Goal: Transaction & Acquisition: Purchase product/service

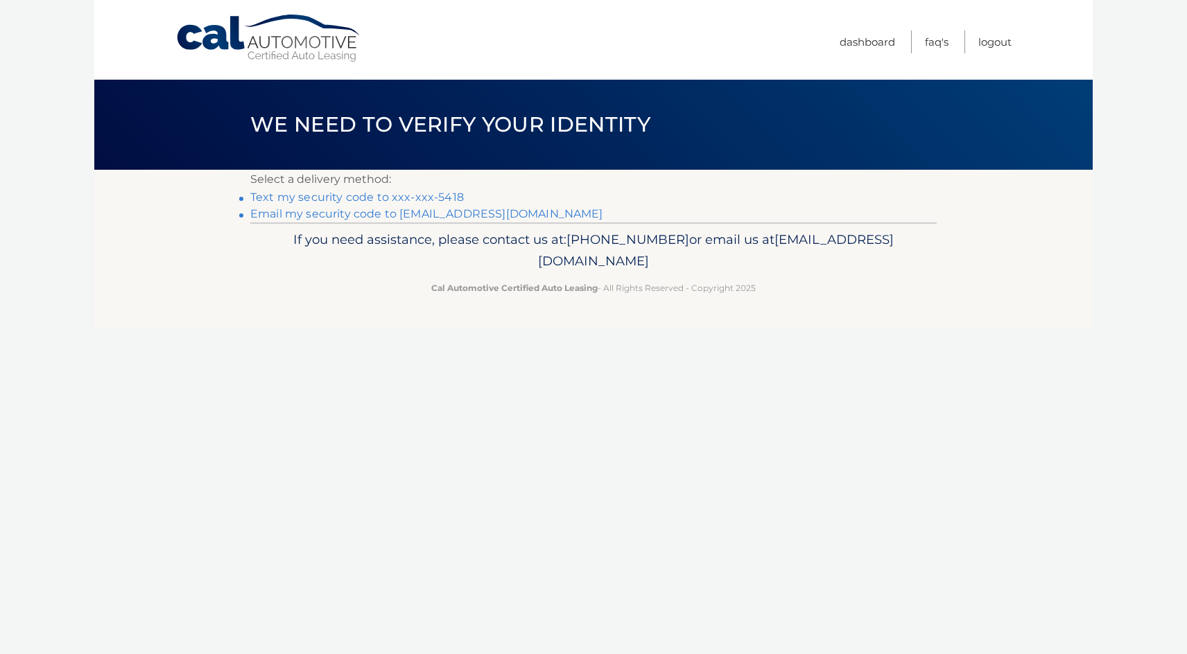
click at [432, 189] on li "Text my security code to xxx-xxx-5418" at bounding box center [593, 197] width 686 height 17
click at [428, 196] on link "Text my security code to xxx-xxx-5418" at bounding box center [356, 197] width 213 height 13
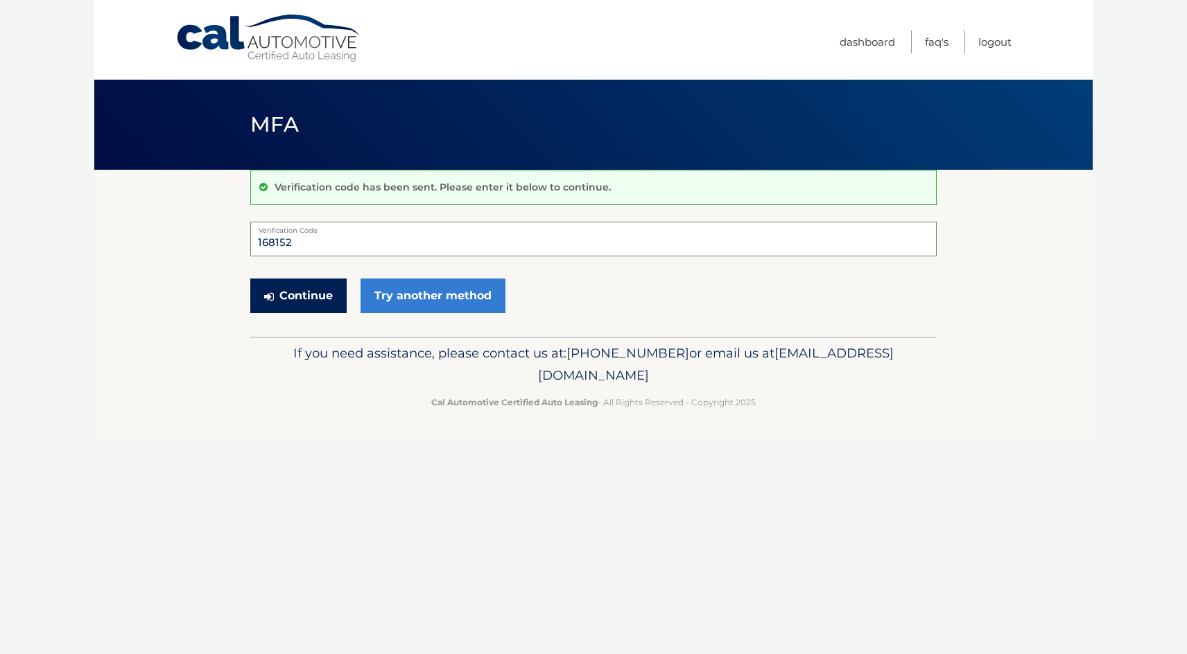
type input "168152"
click at [328, 304] on button "Continue" at bounding box center [298, 296] width 96 height 35
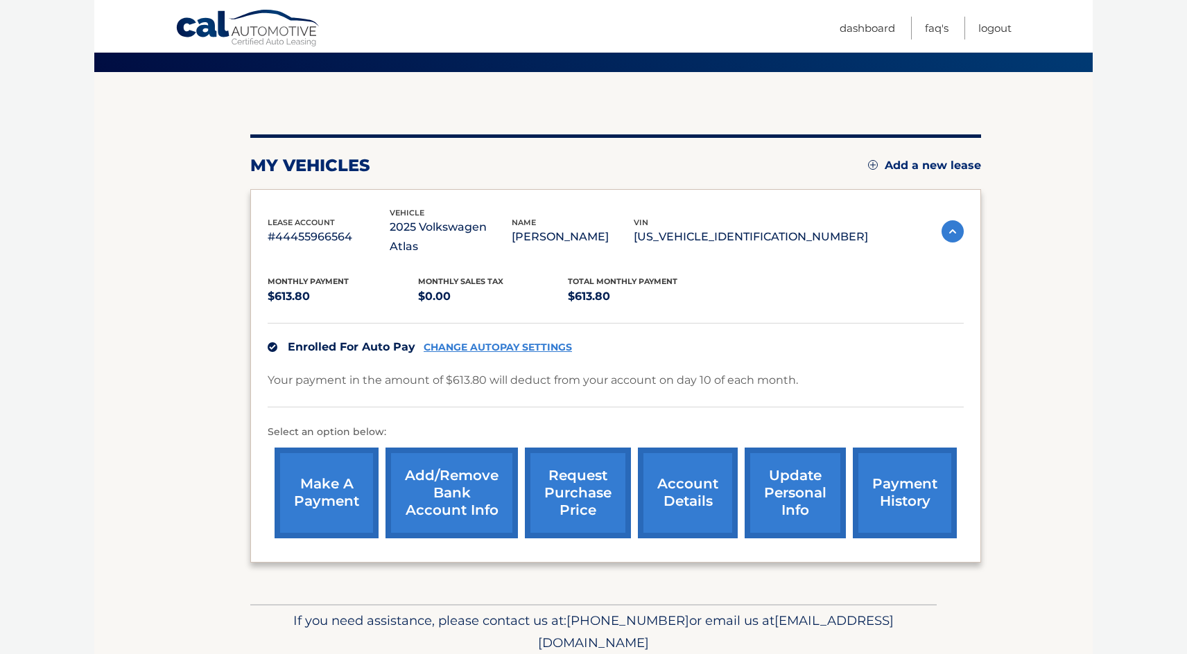
scroll to position [101, 0]
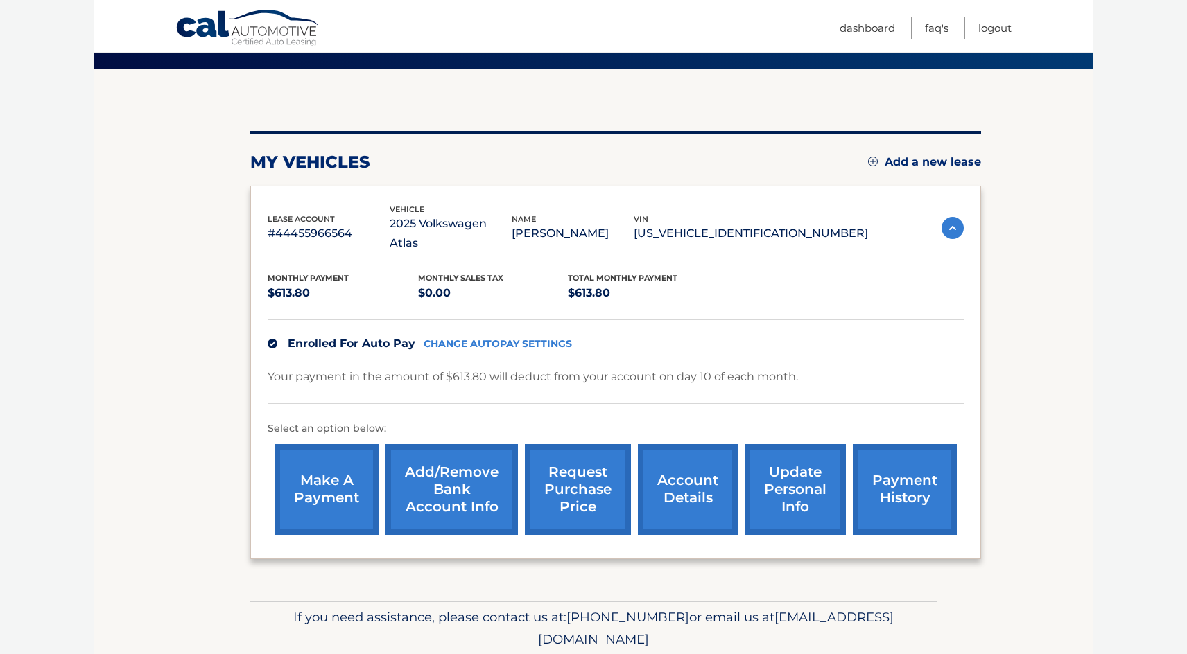
click at [462, 463] on link "Add/Remove bank account info" at bounding box center [451, 489] width 132 height 91
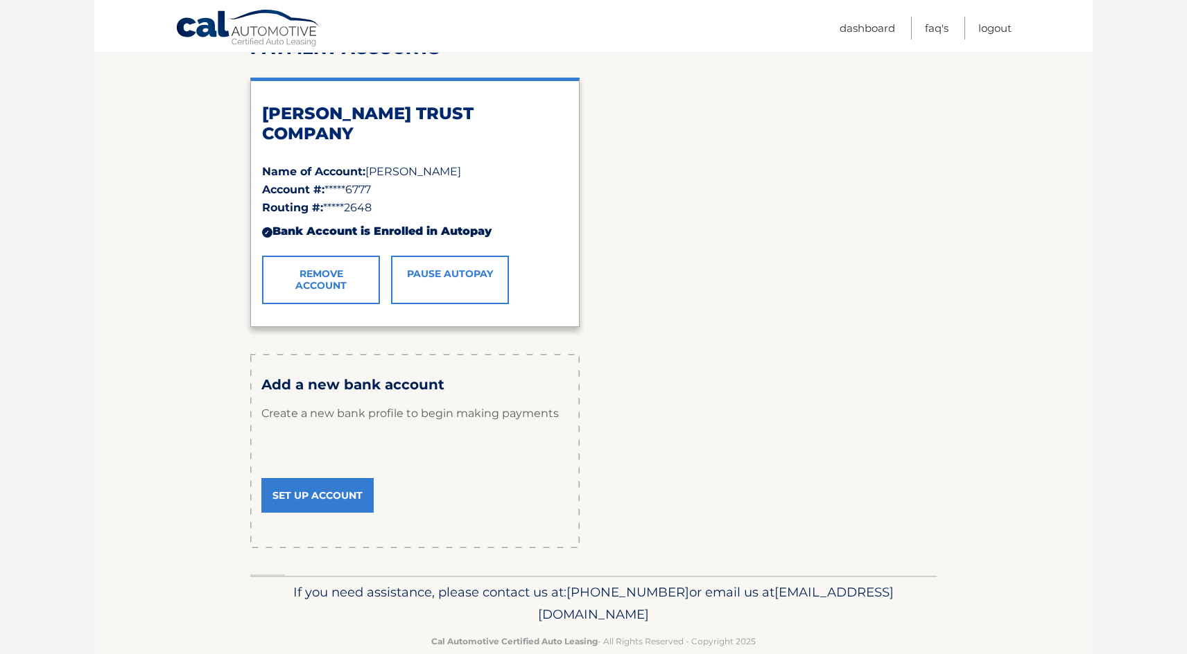
scroll to position [207, 0]
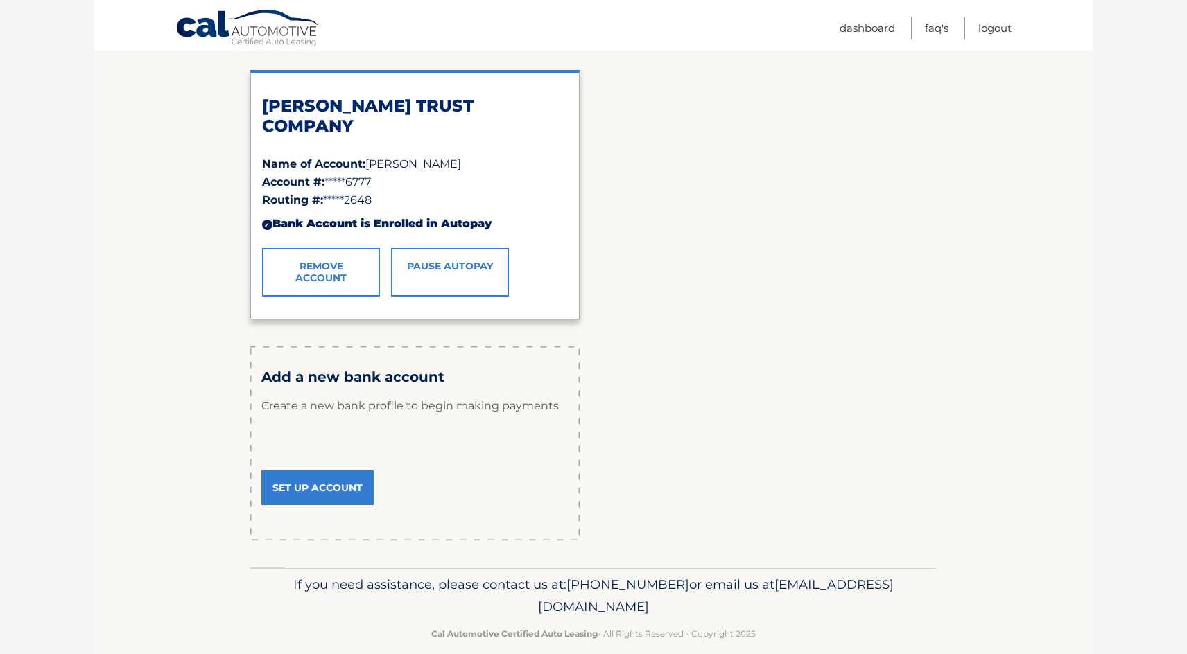
click at [337, 272] on link "Remove Account" at bounding box center [321, 272] width 118 height 49
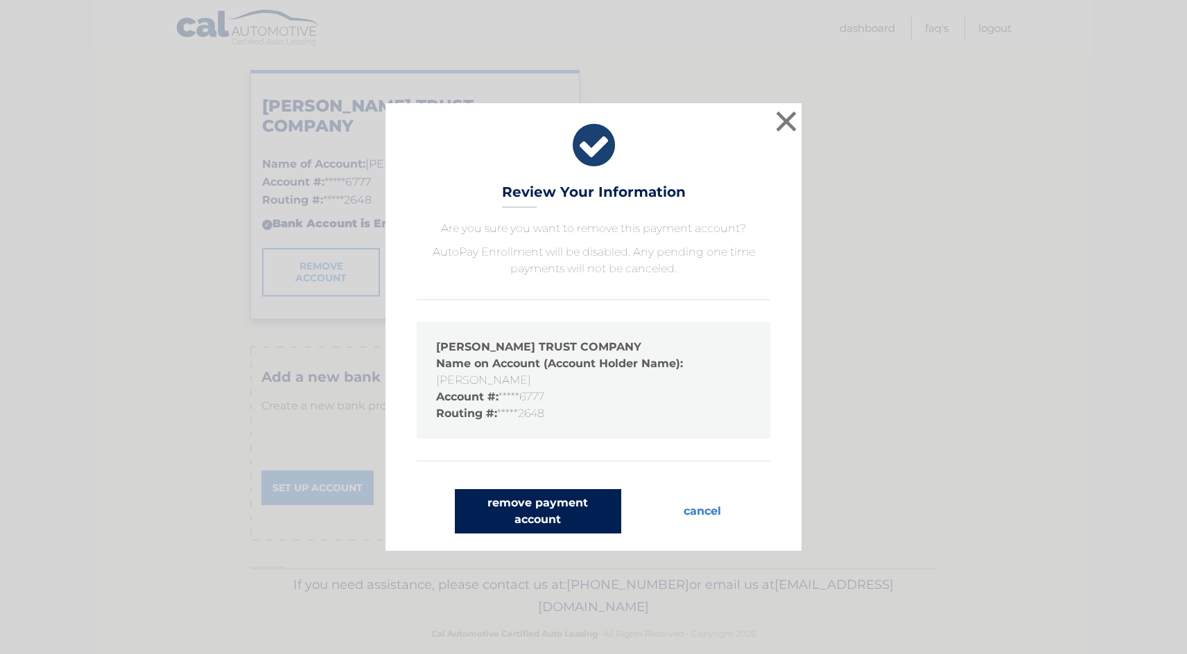
click at [575, 516] on button "remove payment account" at bounding box center [538, 511] width 166 height 44
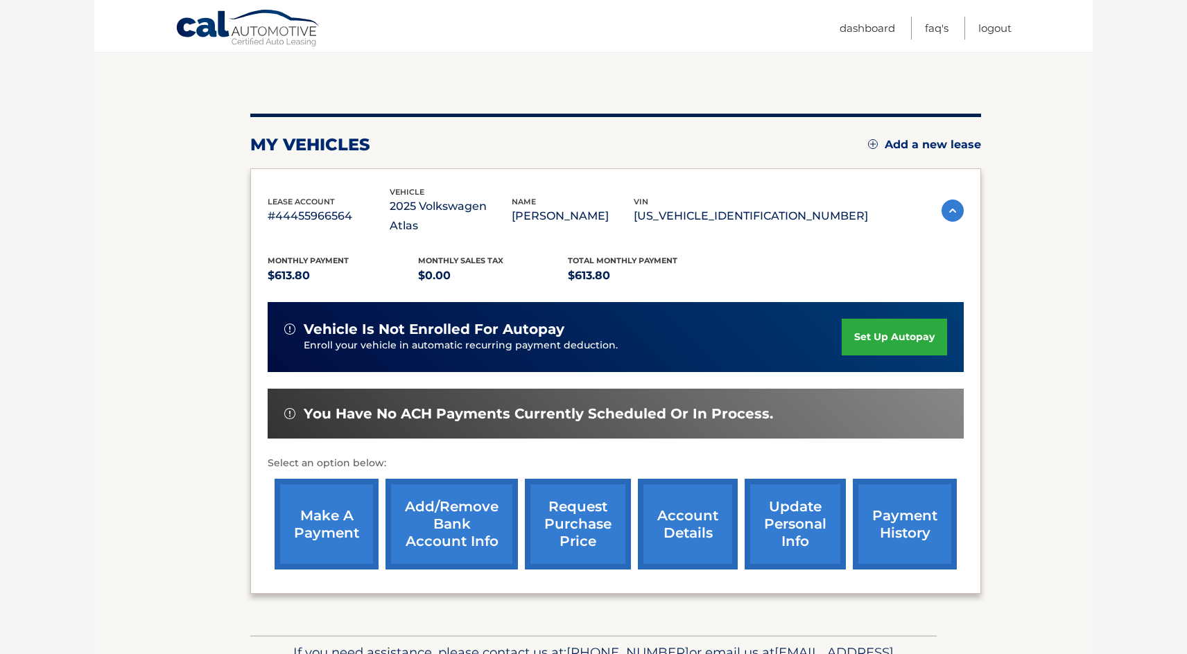
scroll to position [102, 0]
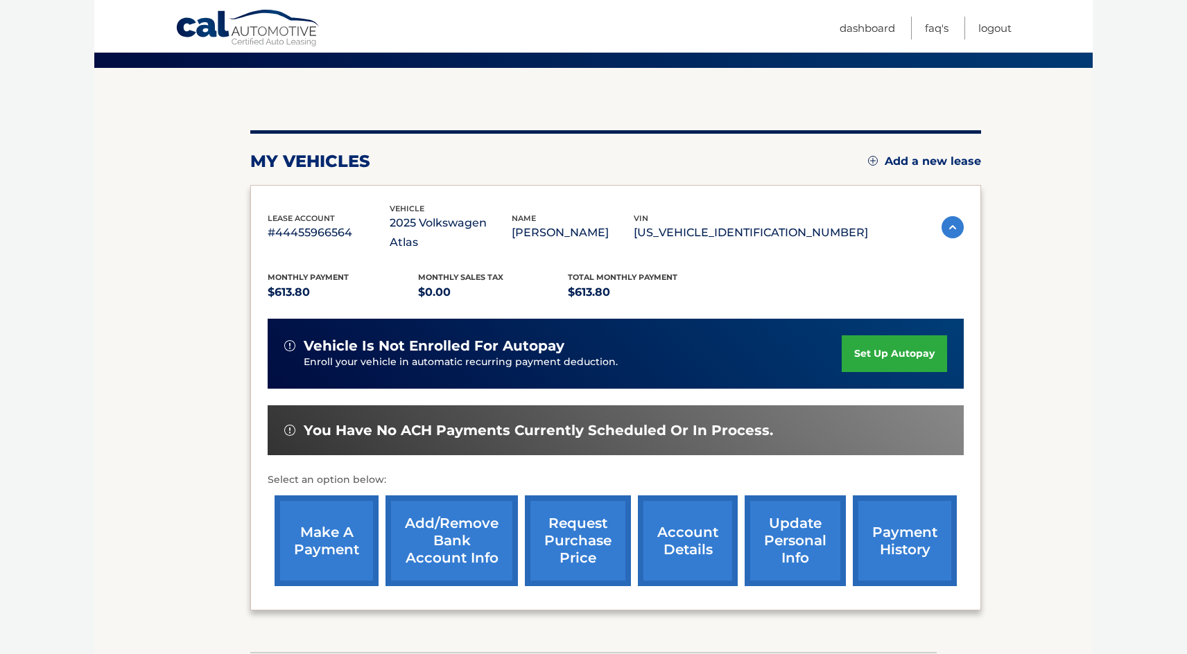
click at [336, 521] on link "make a payment" at bounding box center [326, 541] width 104 height 91
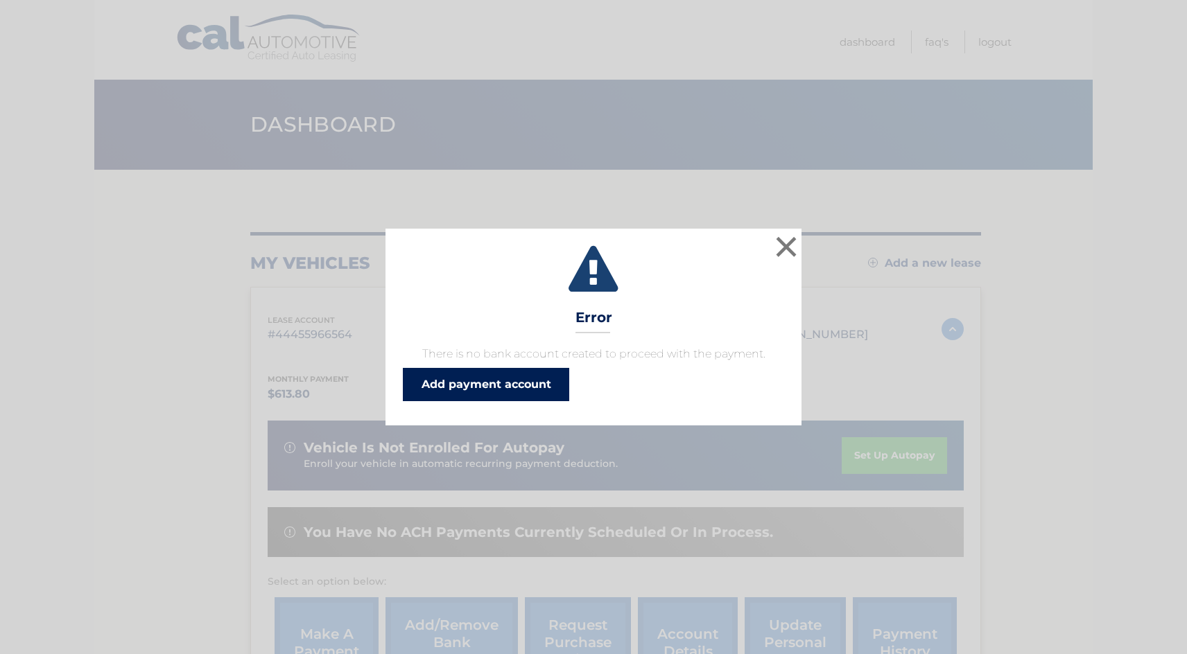
click at [530, 389] on link "Add payment account" at bounding box center [486, 384] width 166 height 33
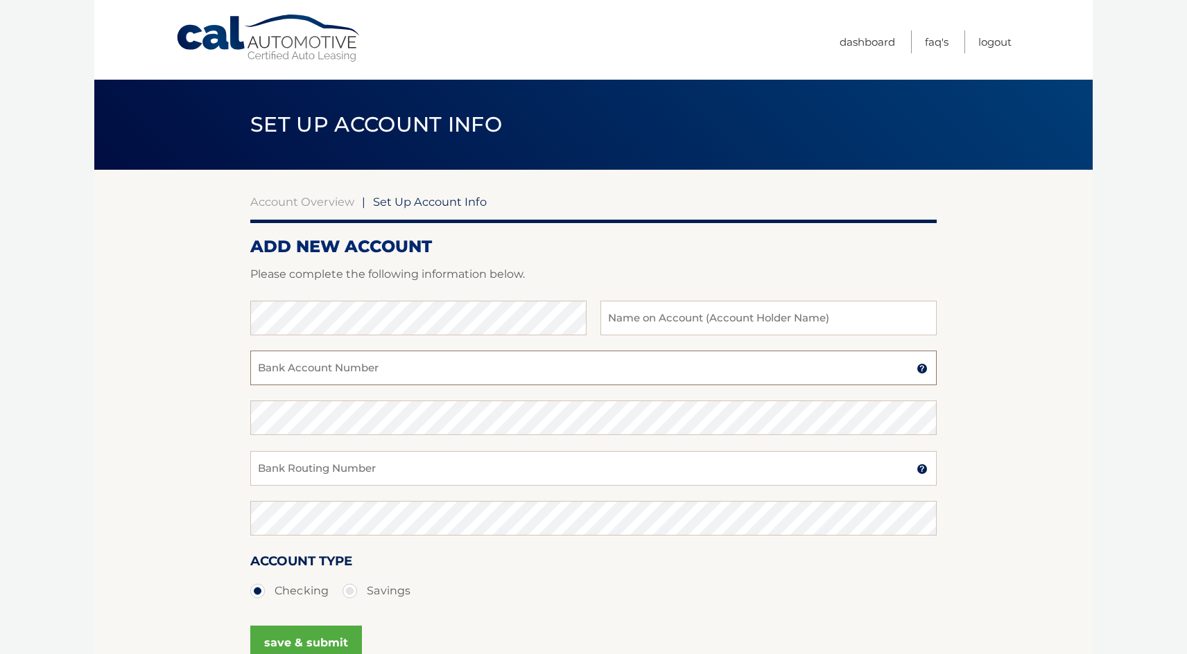
click at [547, 371] on input "Bank Account Number" at bounding box center [593, 368] width 686 height 35
click at [552, 356] on input "Bank Account Number" at bounding box center [593, 368] width 686 height 35
type input "8120236777"
click at [402, 469] on input "Bank Routing Number" at bounding box center [593, 468] width 686 height 35
type input "021302648"
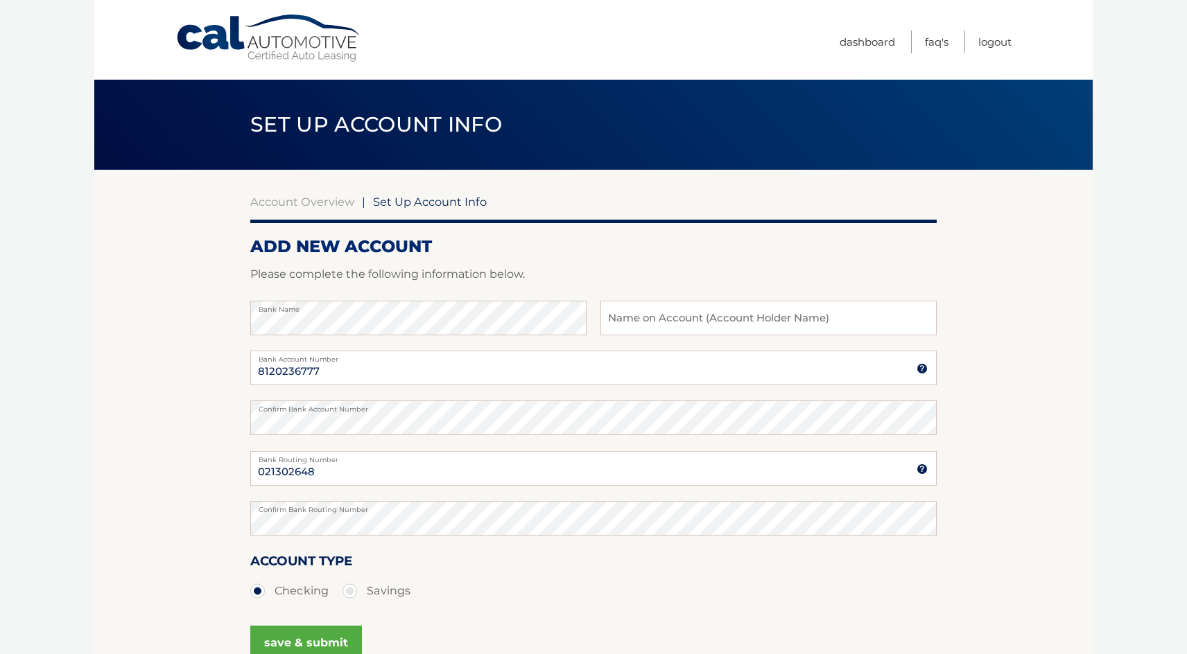
click at [508, 604] on div "Account Type Checking Savings" at bounding box center [593, 585] width 686 height 69
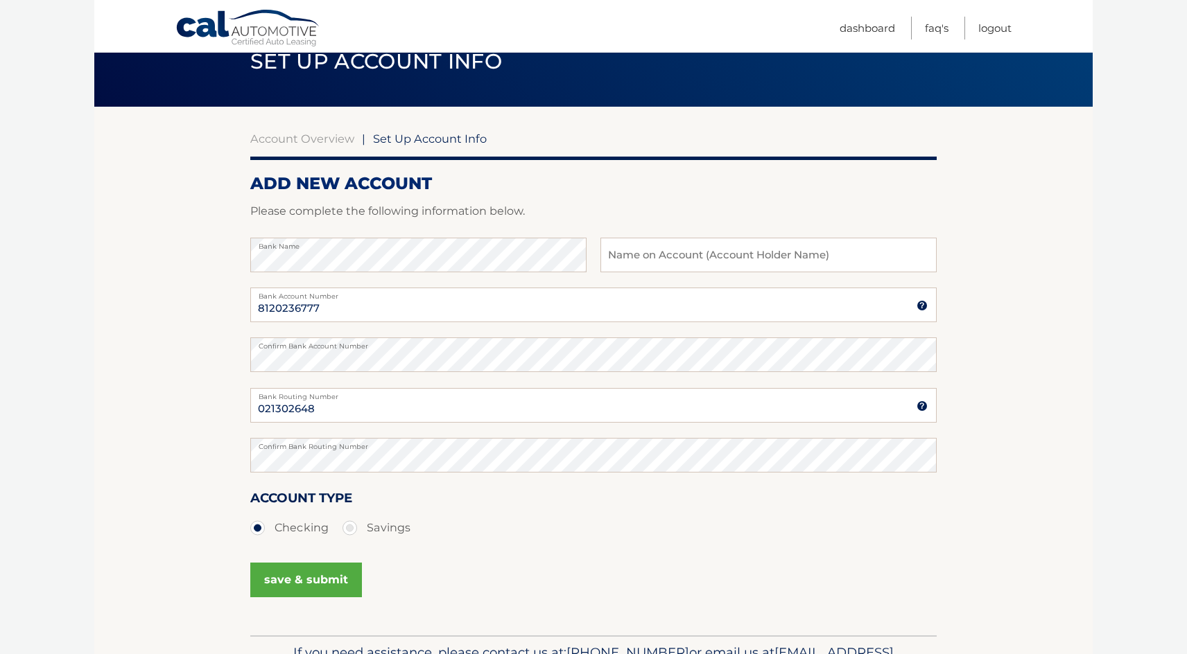
scroll to position [63, 0]
click at [294, 585] on button "save & submit" at bounding box center [306, 580] width 112 height 35
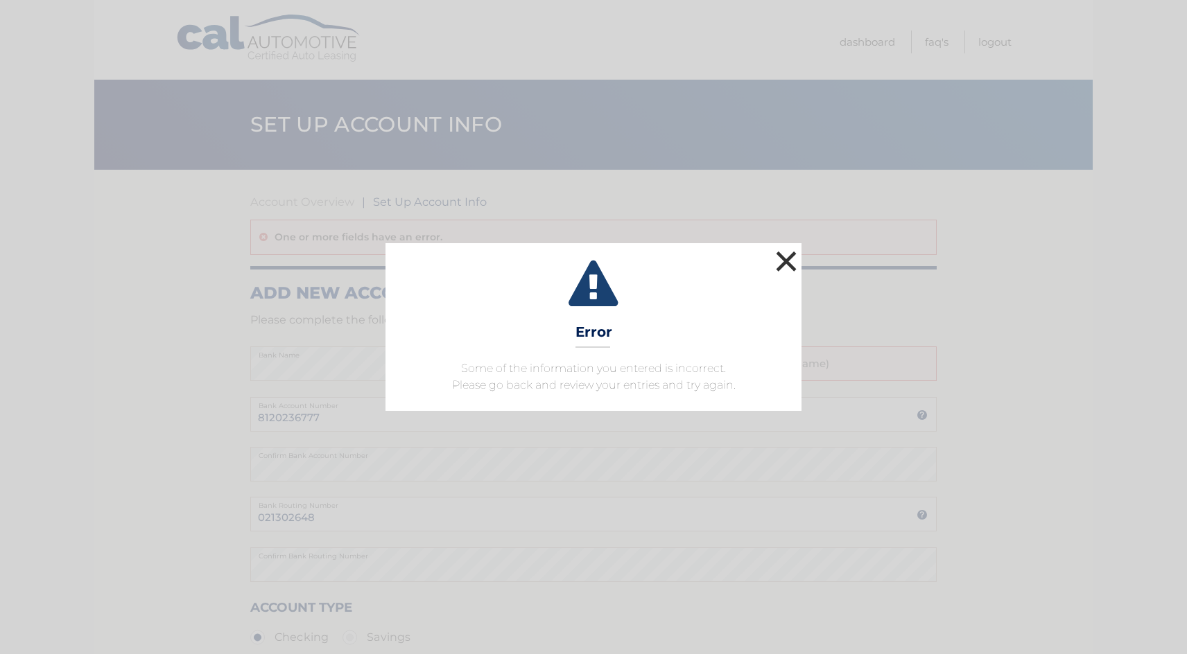
click at [787, 254] on button "×" at bounding box center [786, 261] width 28 height 28
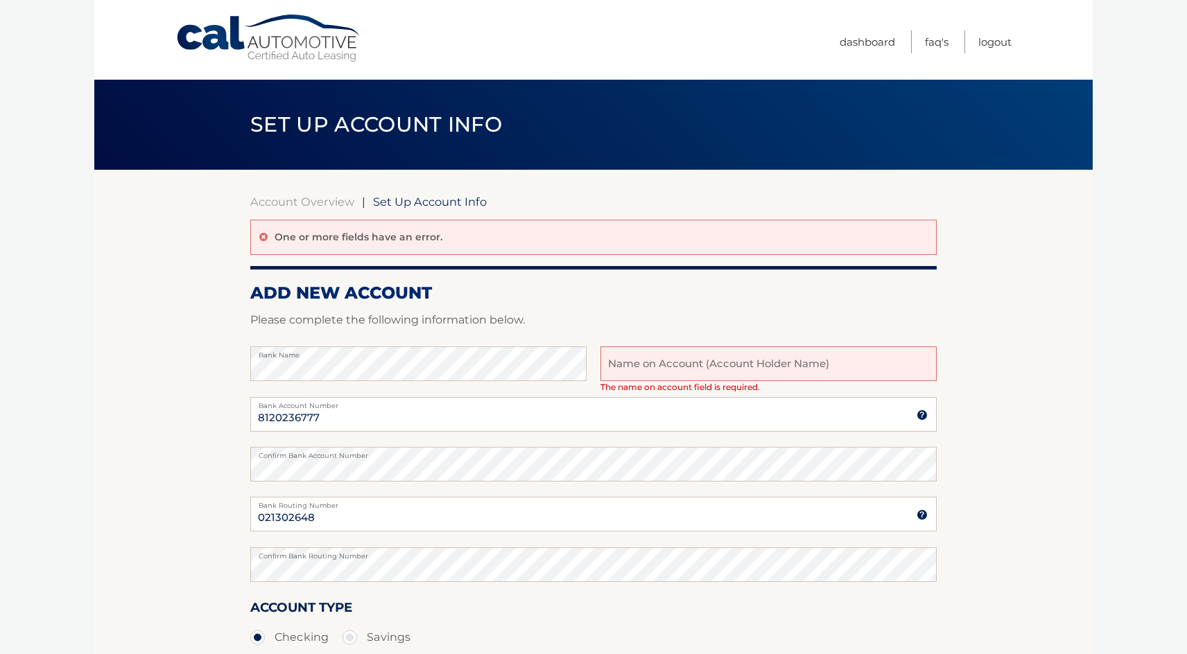
click at [732, 363] on input "text" at bounding box center [768, 364] width 336 height 35
type input "T"
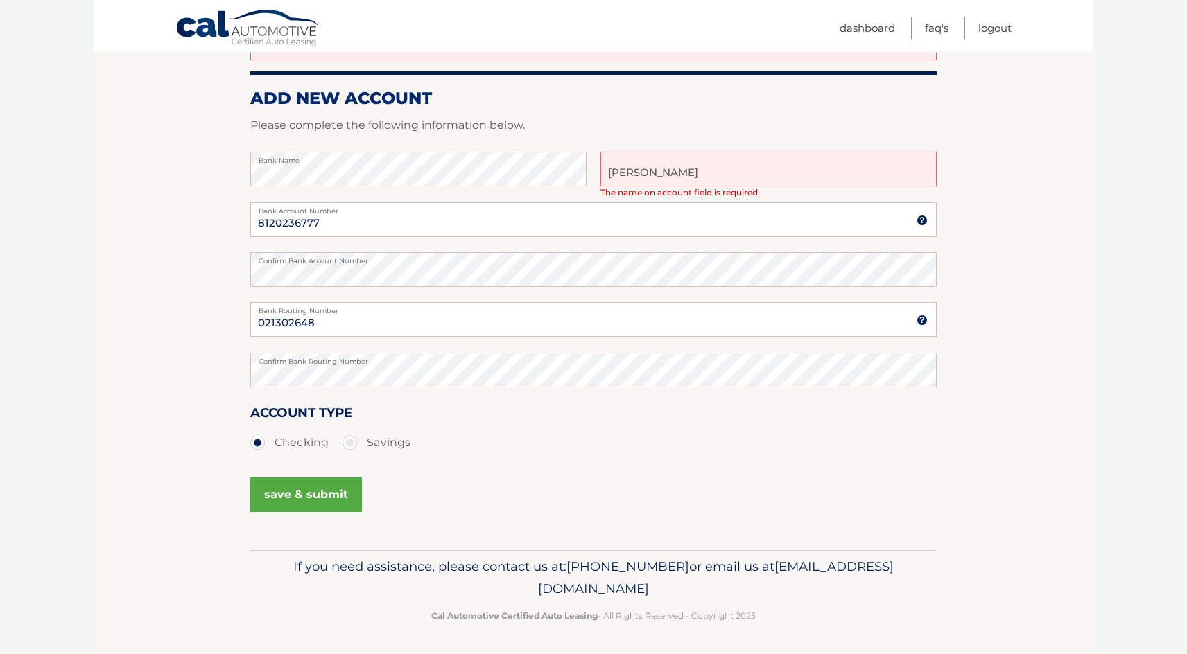
scroll to position [193, 0]
type input "Brianne Lynn Crowley"
click at [345, 507] on button "save & submit" at bounding box center [306, 496] width 112 height 35
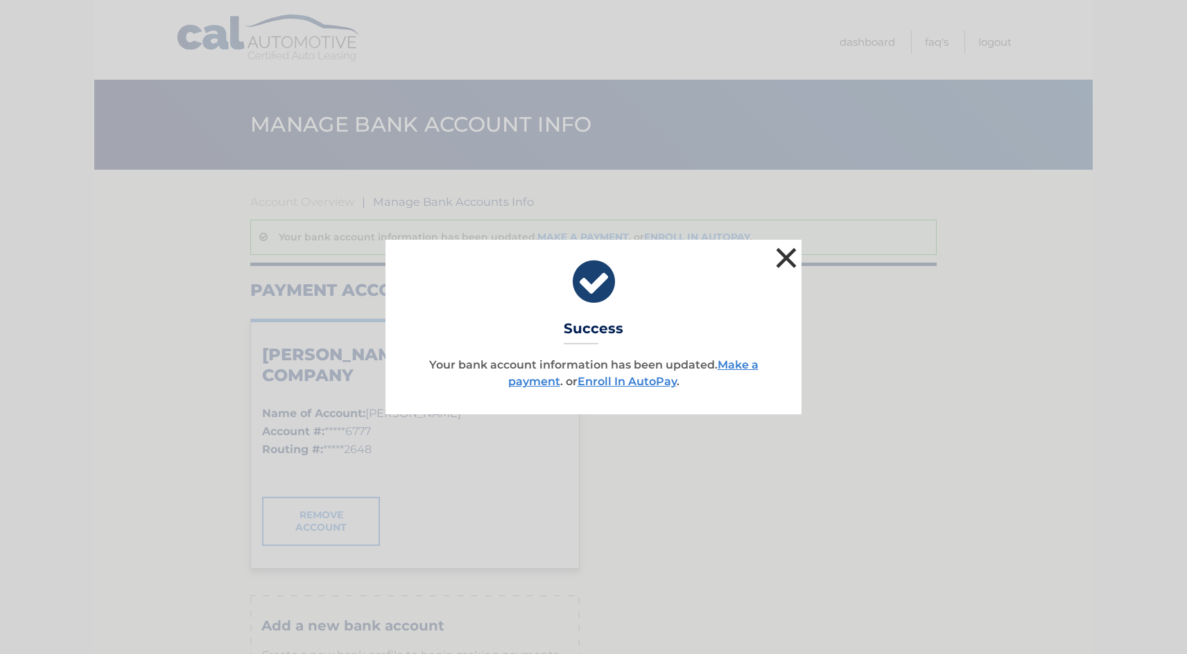
click at [781, 261] on button "×" at bounding box center [786, 258] width 28 height 28
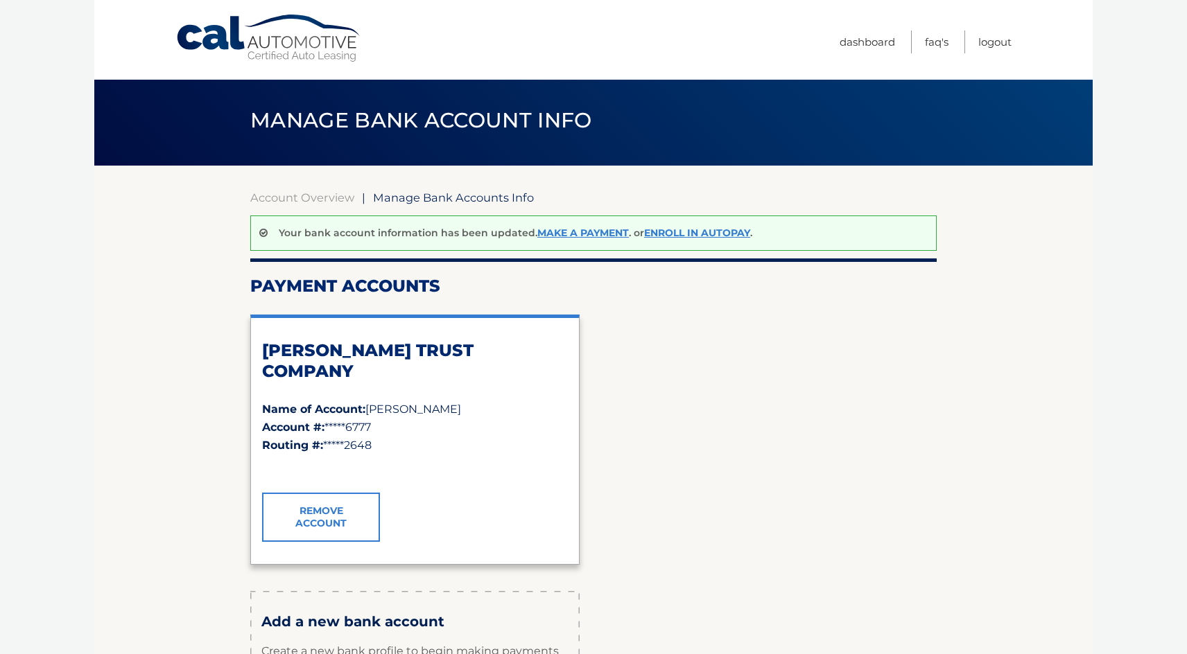
scroll to position [2, 0]
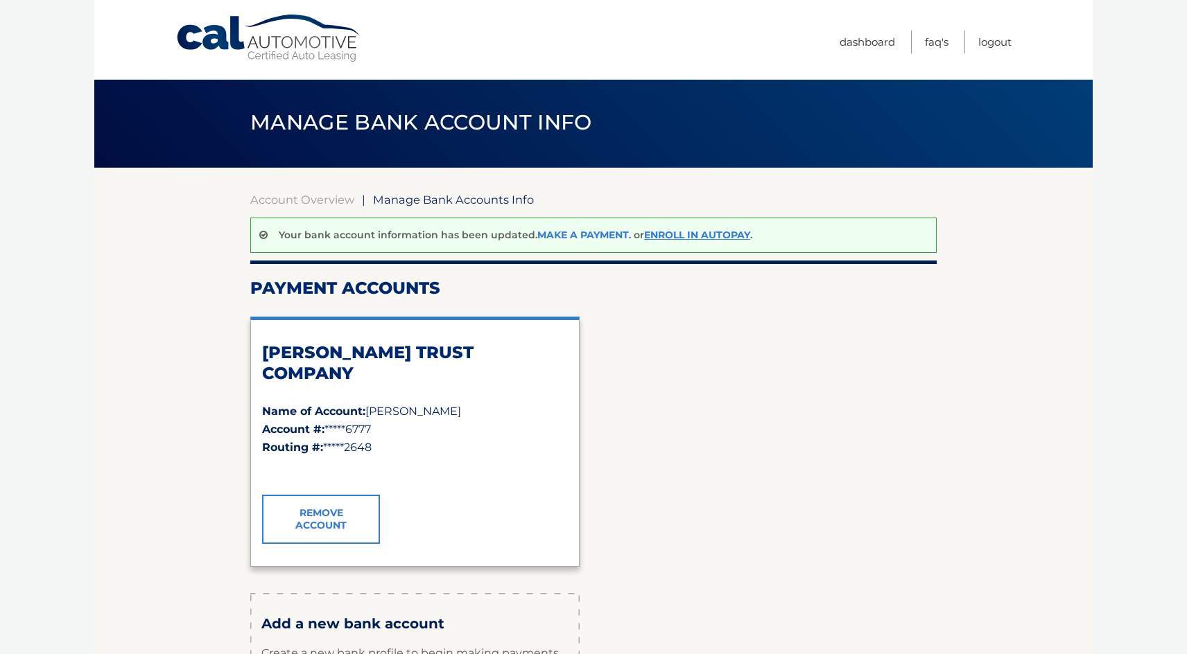
click at [558, 235] on link "Make a payment" at bounding box center [582, 235] width 91 height 12
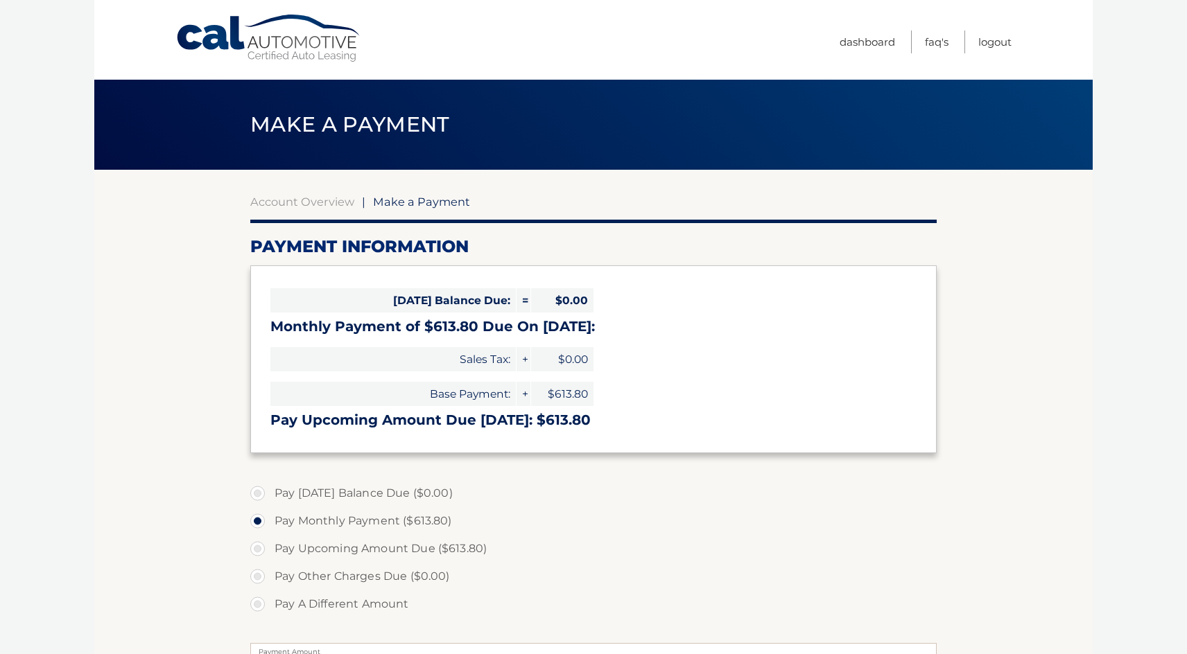
select select "NjNiOWU0MjQtZWQ4ZS00NmIyLWExZjktODk3NTI0NGQ0OWQz"
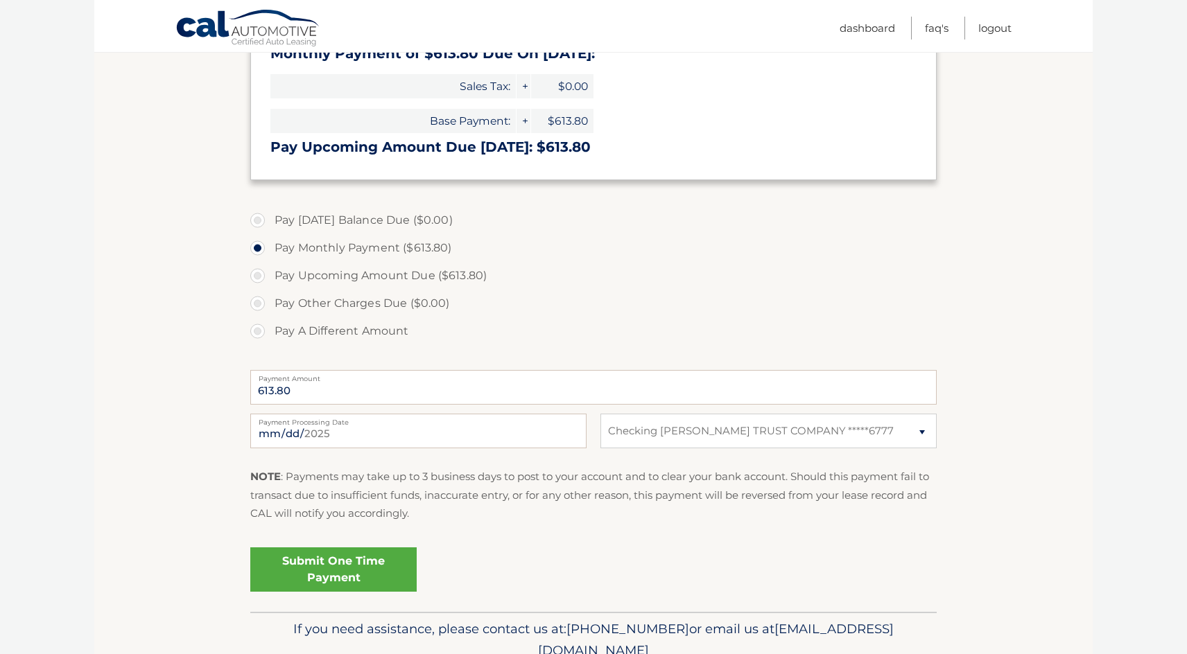
scroll to position [275, 0]
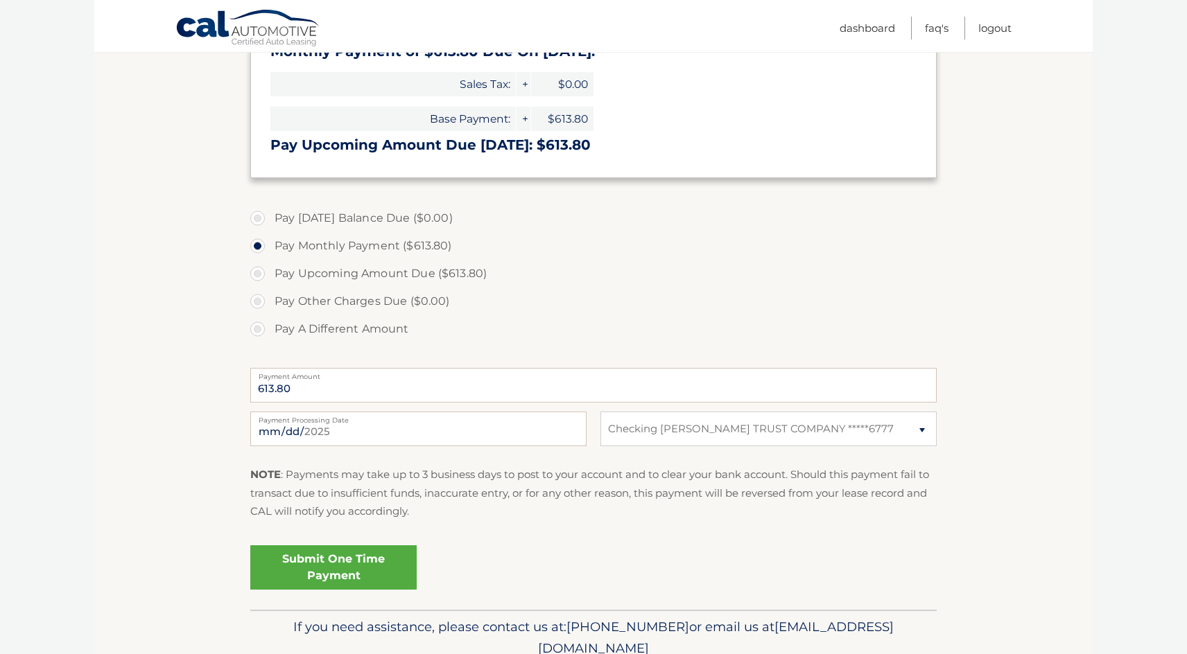
click at [356, 568] on link "Submit One Time Payment" at bounding box center [333, 568] width 166 height 44
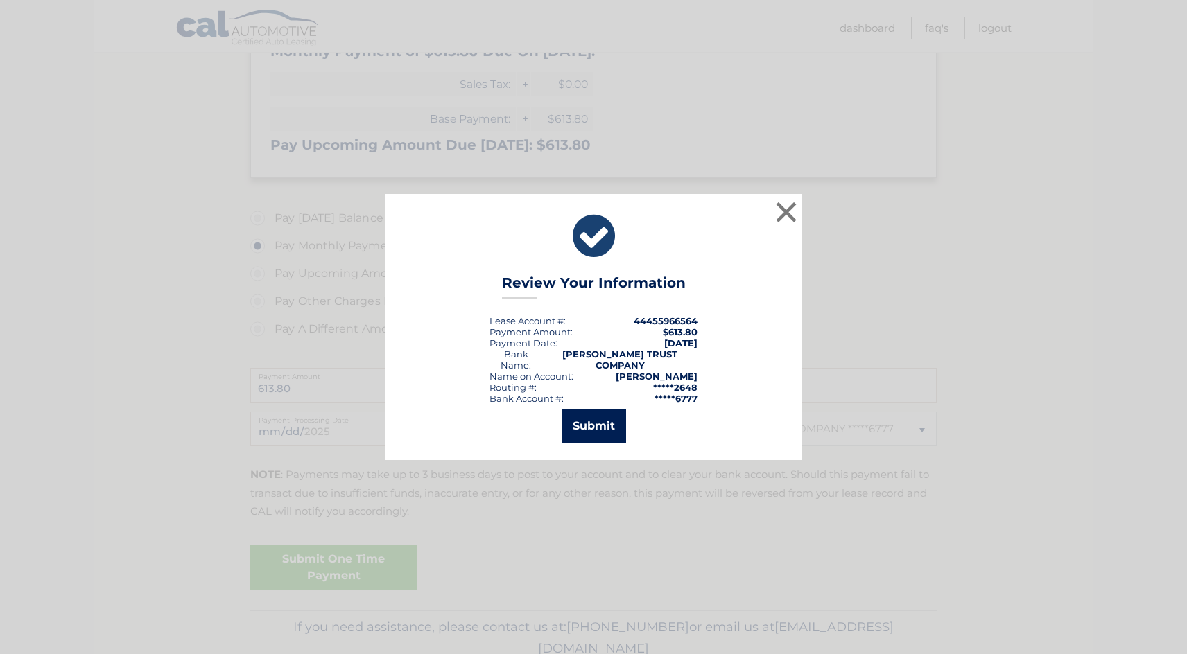
click at [598, 418] on button "Submit" at bounding box center [593, 426] width 64 height 33
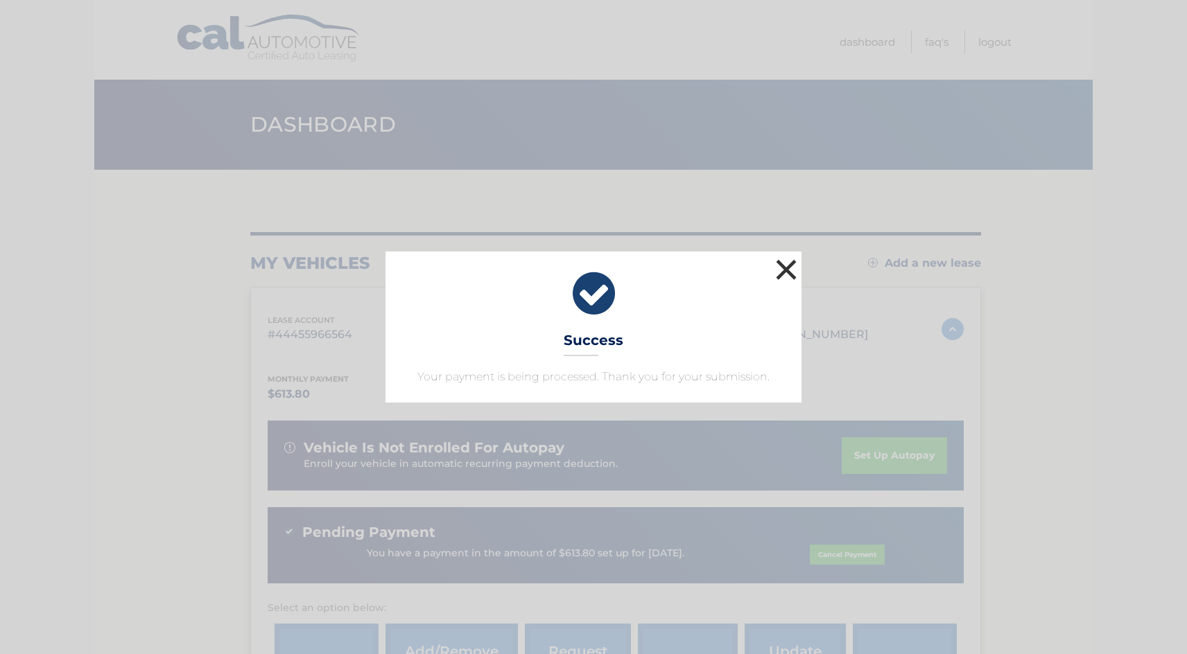
click at [786, 264] on button "×" at bounding box center [786, 270] width 28 height 28
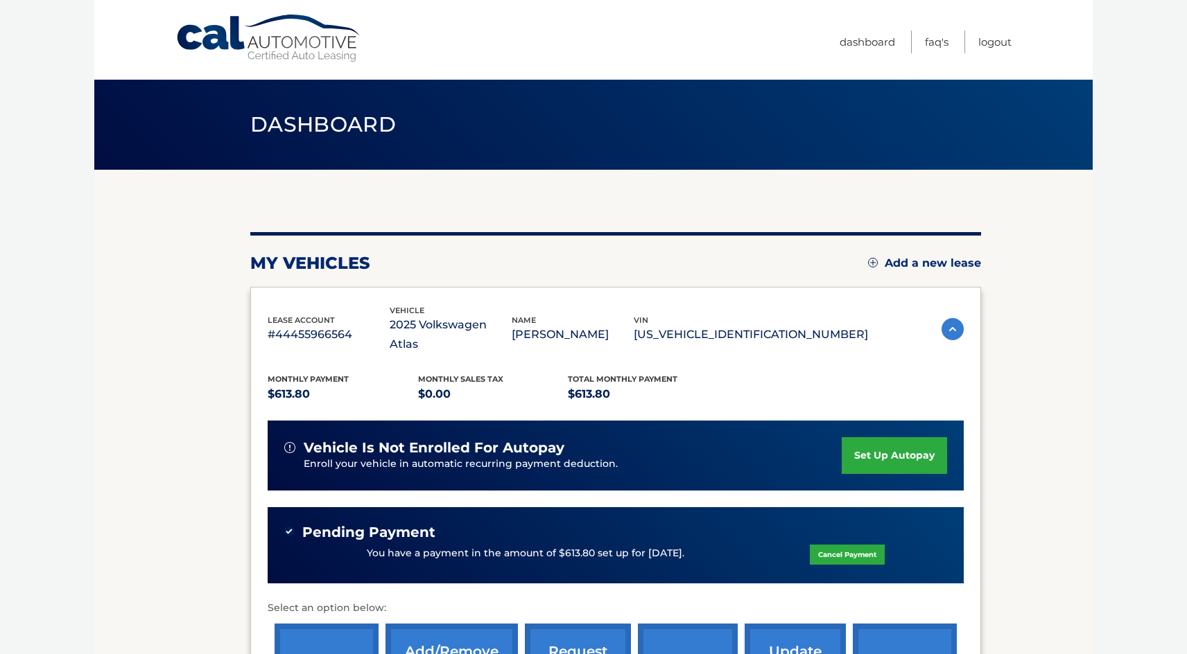
click at [786, 264] on div "my vehicles Add a new lease" at bounding box center [615, 263] width 731 height 21
